Goal: Task Accomplishment & Management: Use online tool/utility

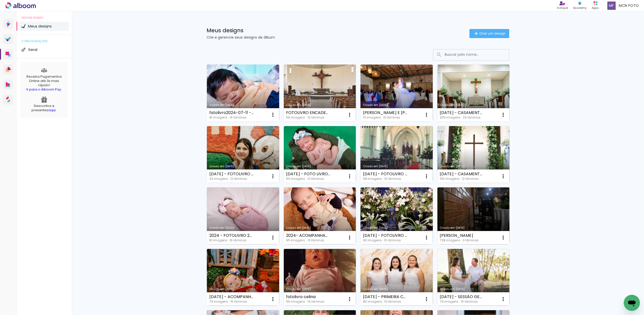
click at [493, 161] on link "Criado em [DATE]" at bounding box center [473, 154] width 72 height 57
